Goal: Obtain resource: Download file/media

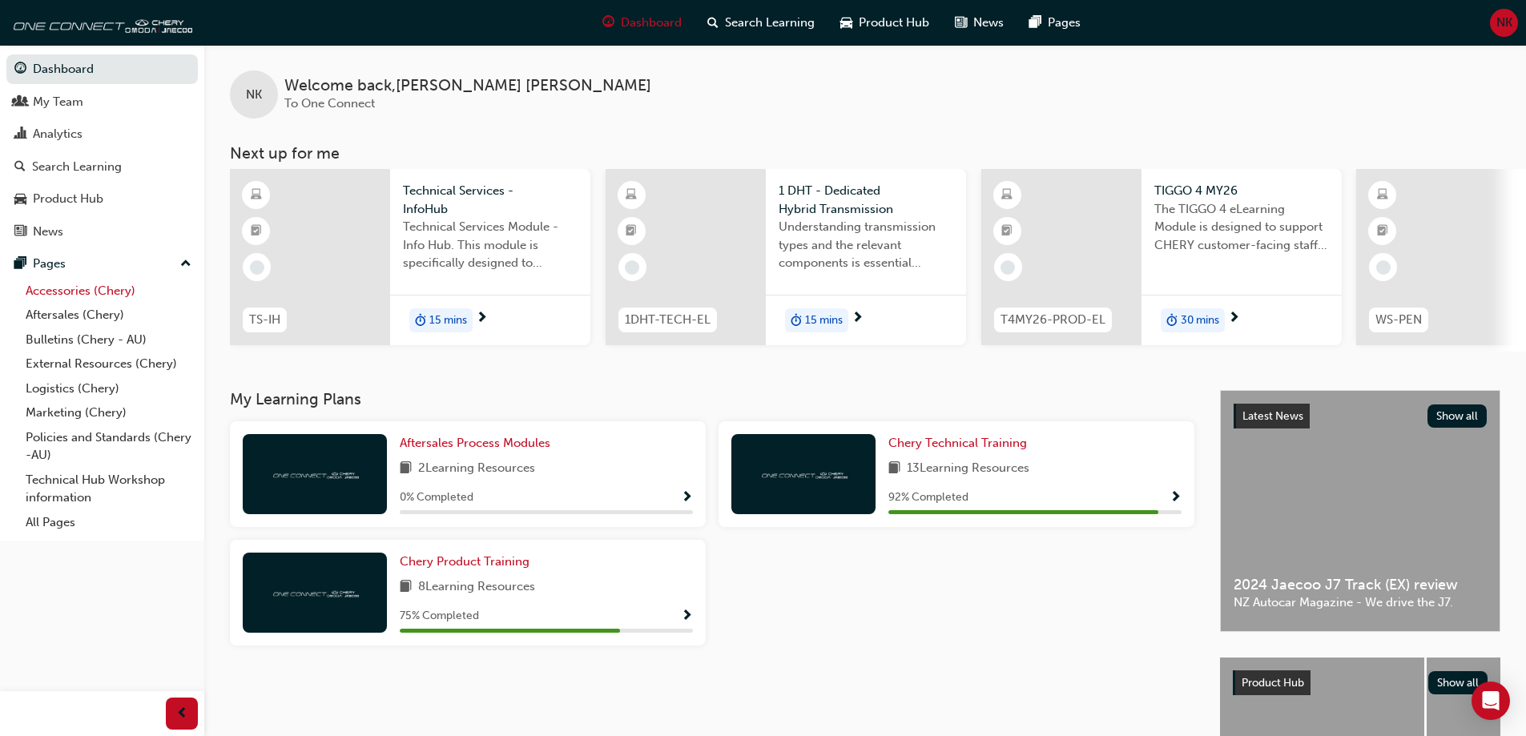
click at [44, 296] on link "Accessories (Chery)" at bounding box center [108, 291] width 179 height 25
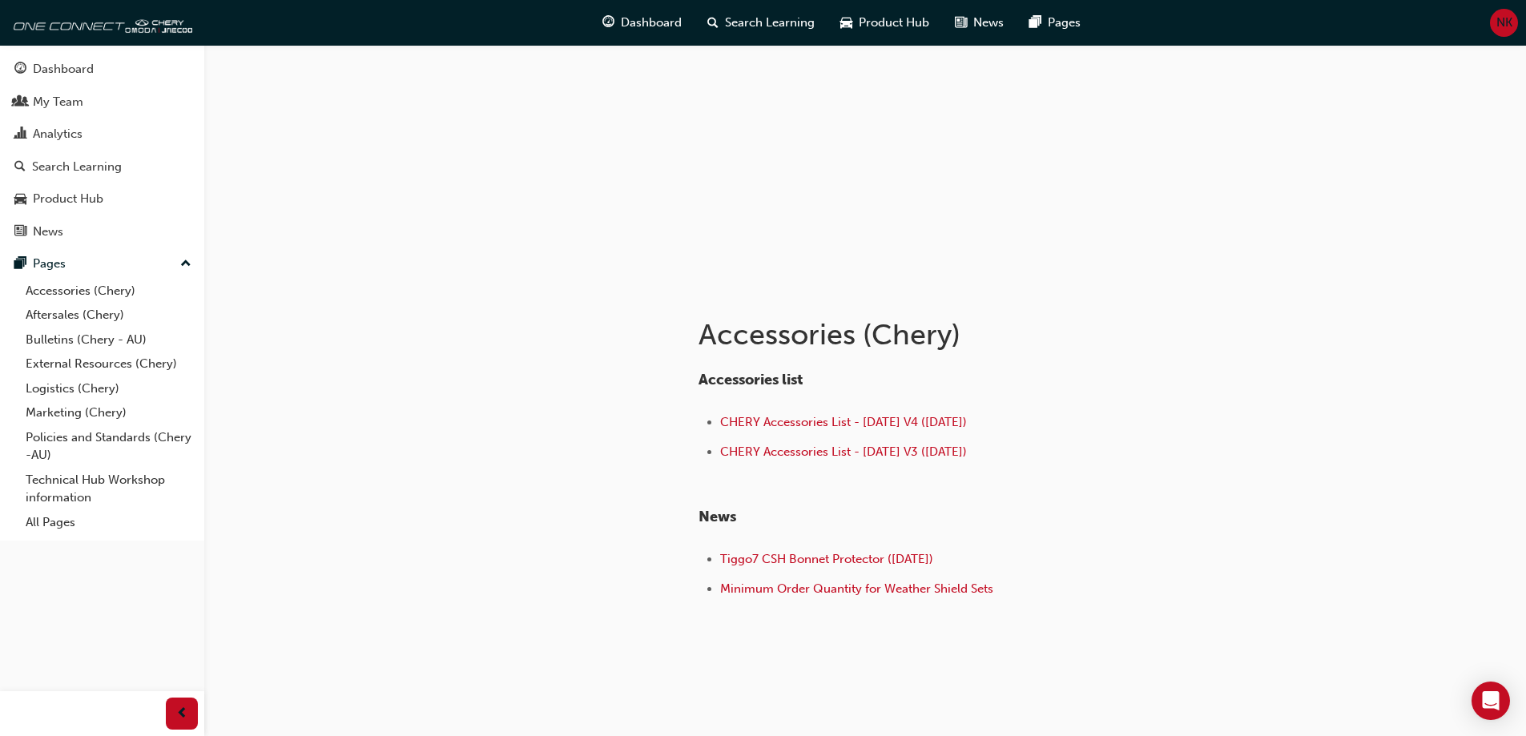
scroll to position [101, 0]
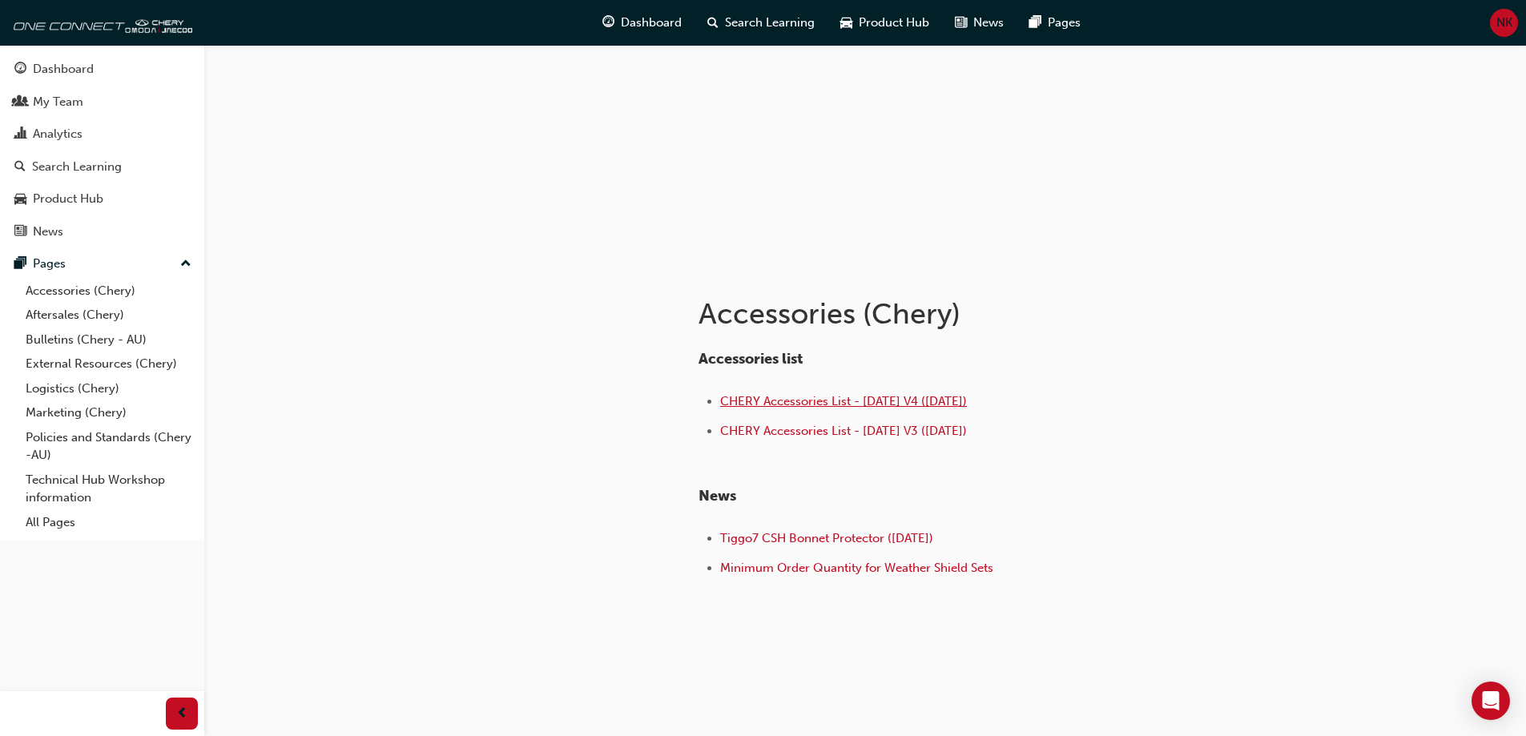
click at [909, 404] on span "CHERY Accessories List - [DATE] V4 ([DATE])" at bounding box center [843, 401] width 247 height 14
